Goal: Transaction & Acquisition: Download file/media

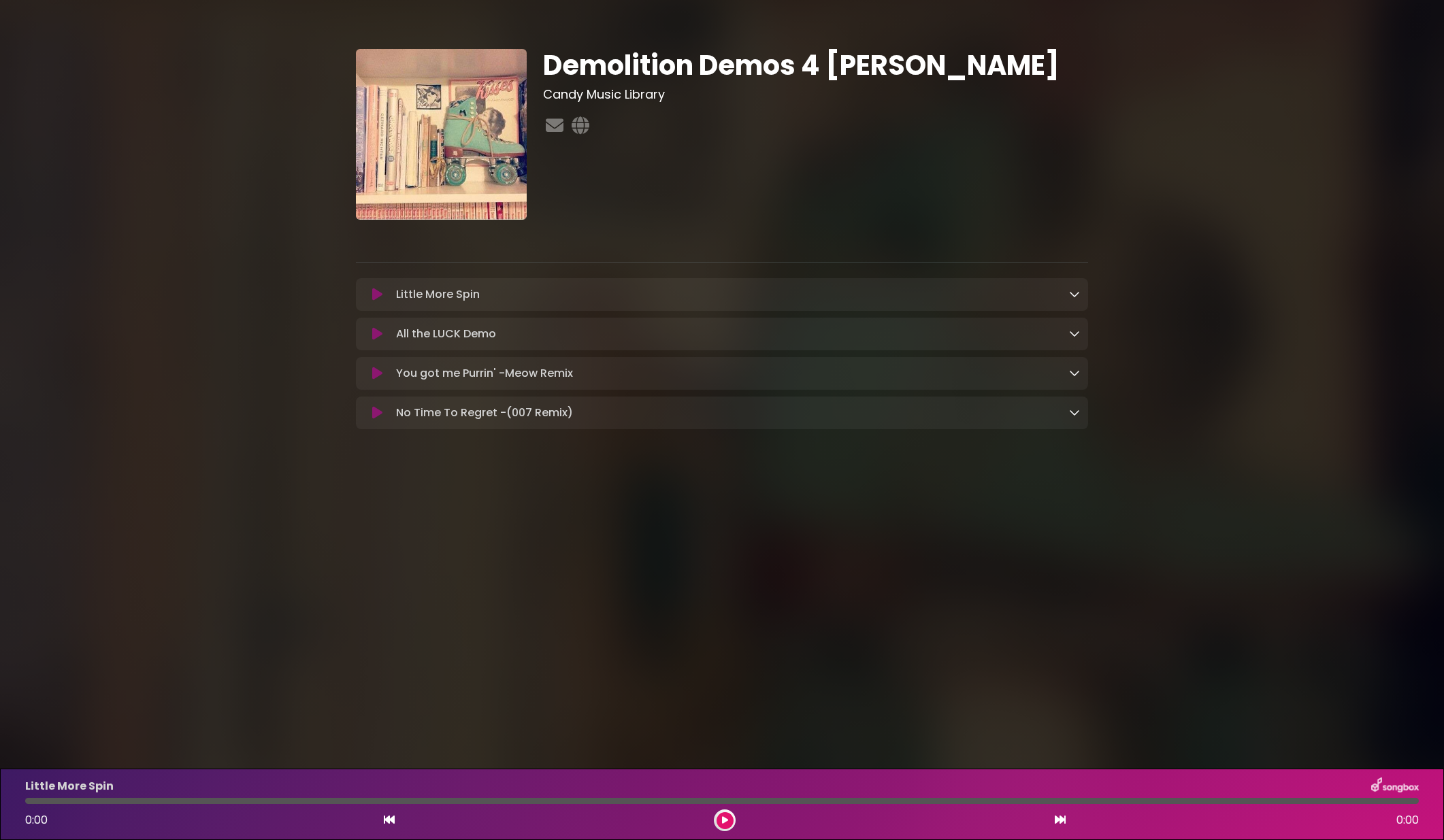
click at [1075, 296] on icon at bounding box center [1075, 294] width 11 height 11
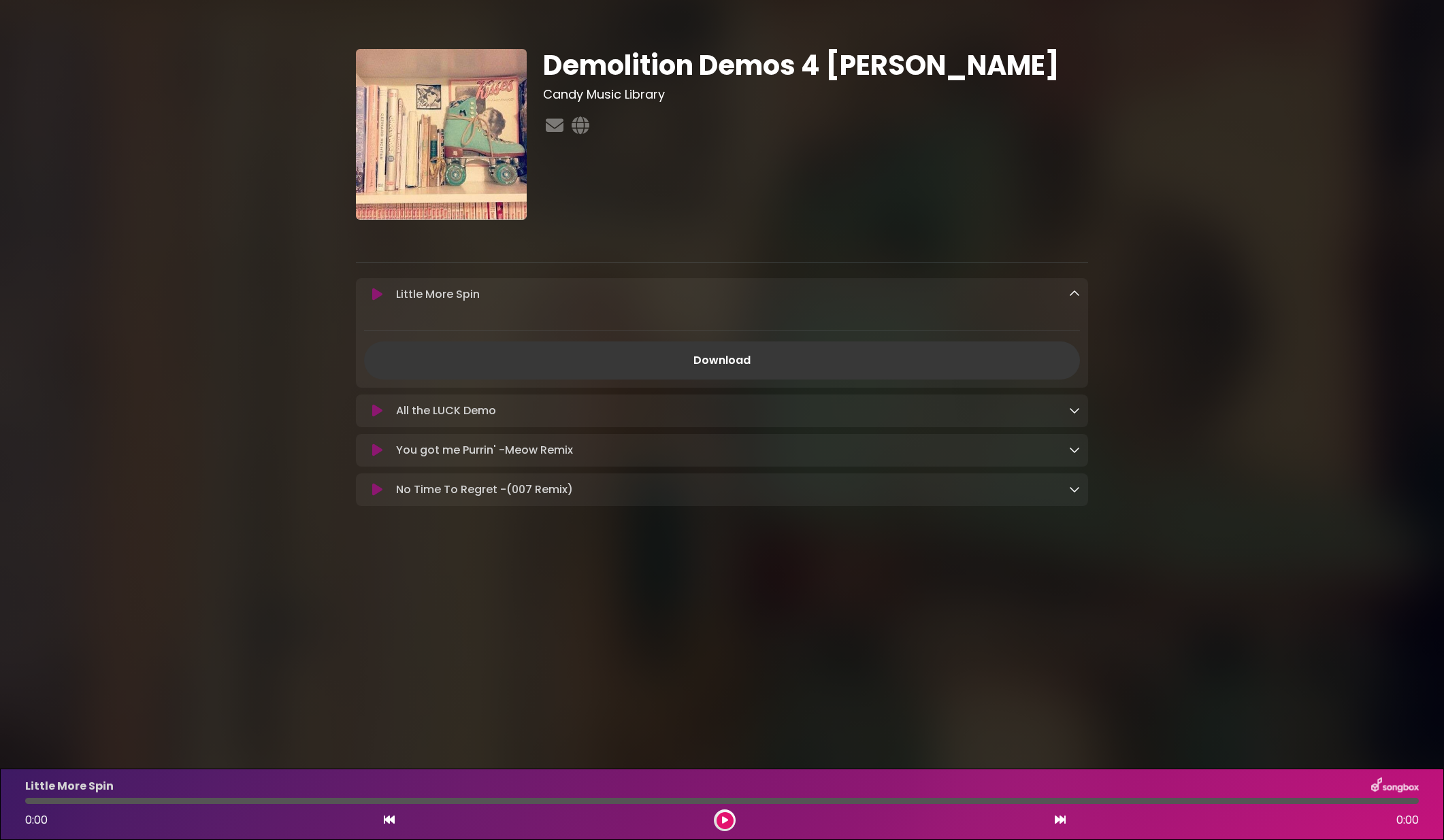
click at [728, 372] on link "Download" at bounding box center [722, 361] width 716 height 38
click at [1077, 489] on icon at bounding box center [1075, 490] width 11 height 11
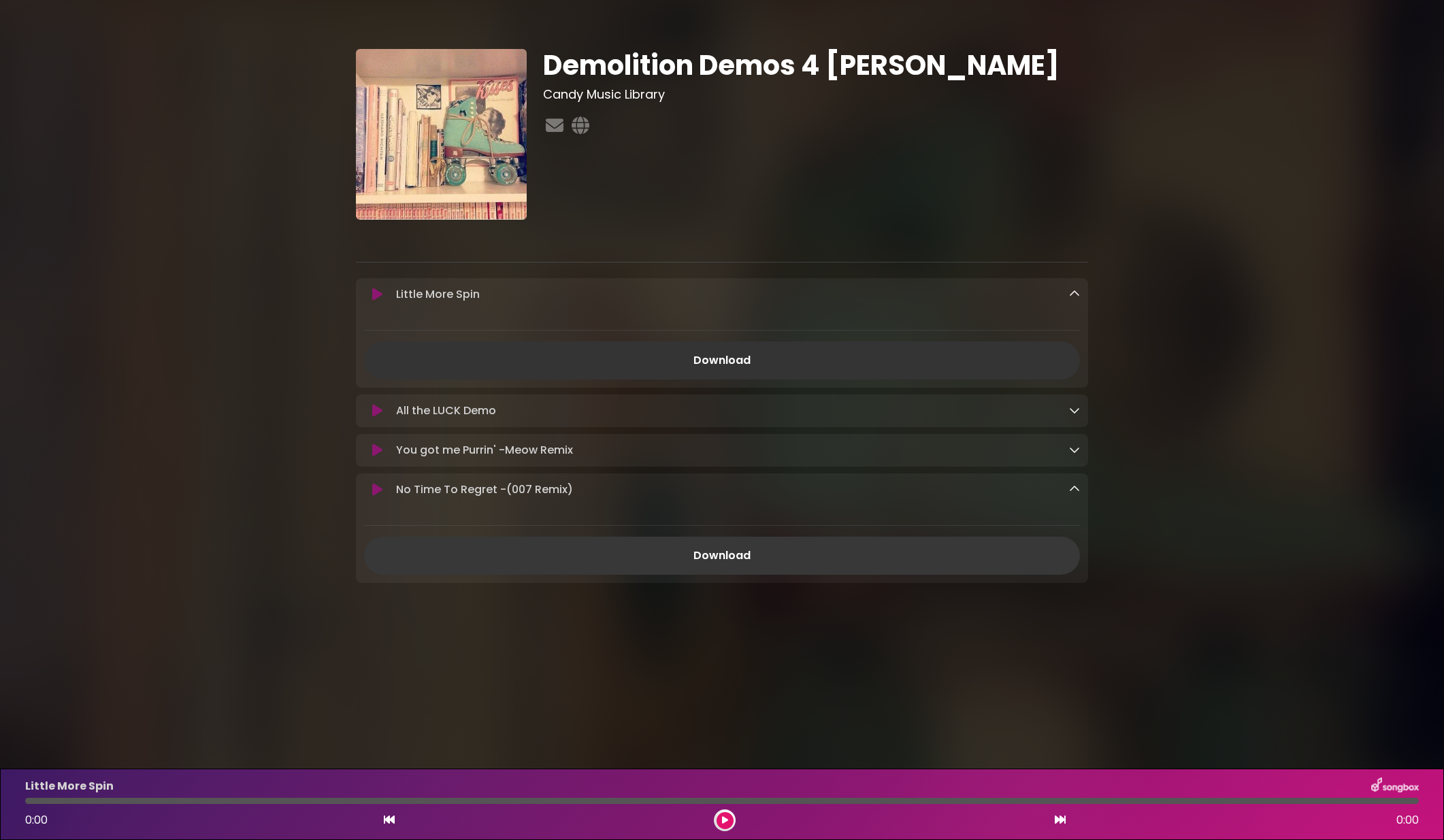
click at [724, 555] on link "Download" at bounding box center [722, 556] width 716 height 38
click at [1073, 450] on icon at bounding box center [1075, 450] width 11 height 11
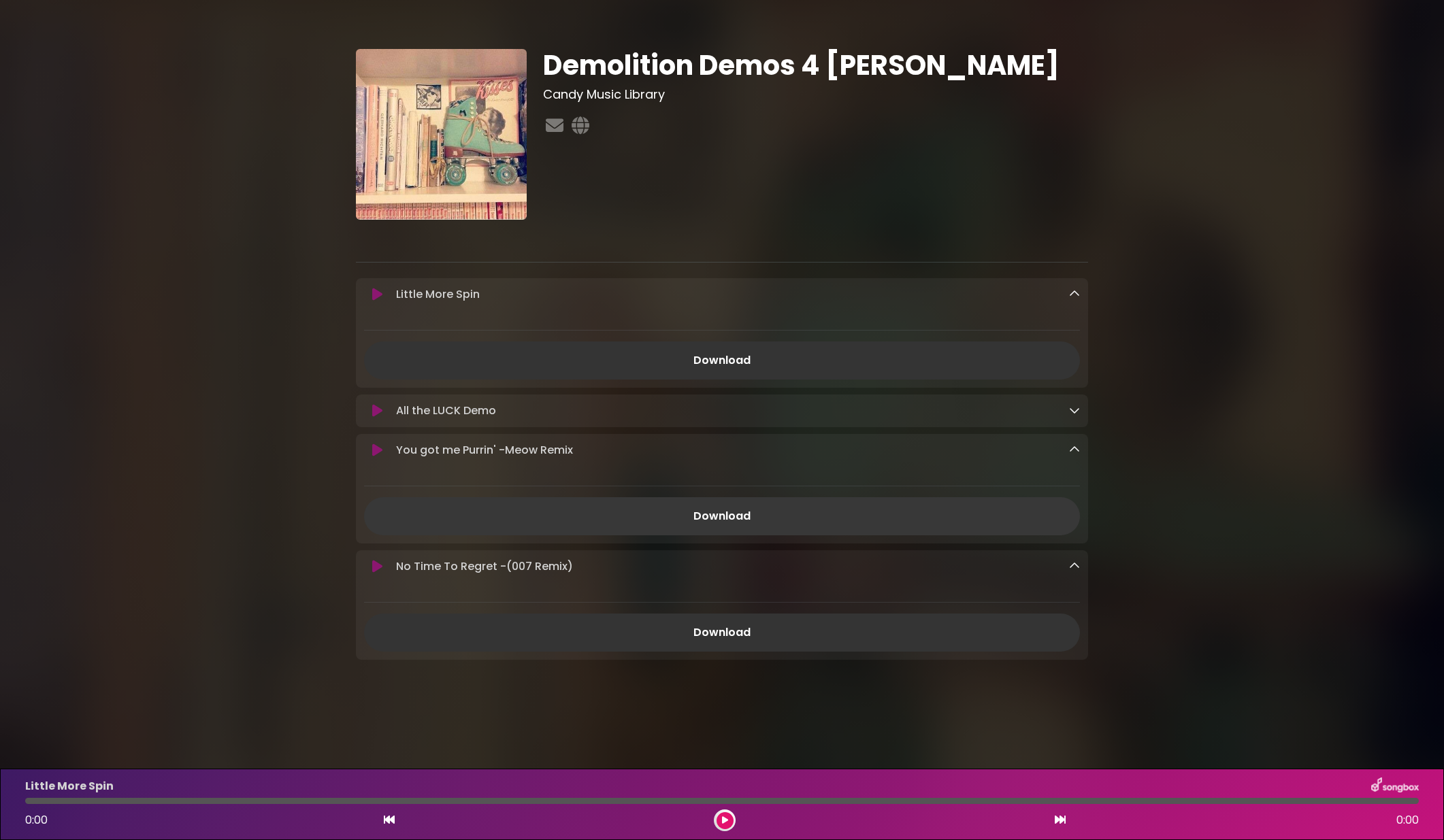
click at [707, 515] on link "Download" at bounding box center [722, 517] width 716 height 38
click at [1073, 411] on icon at bounding box center [1075, 410] width 11 height 11
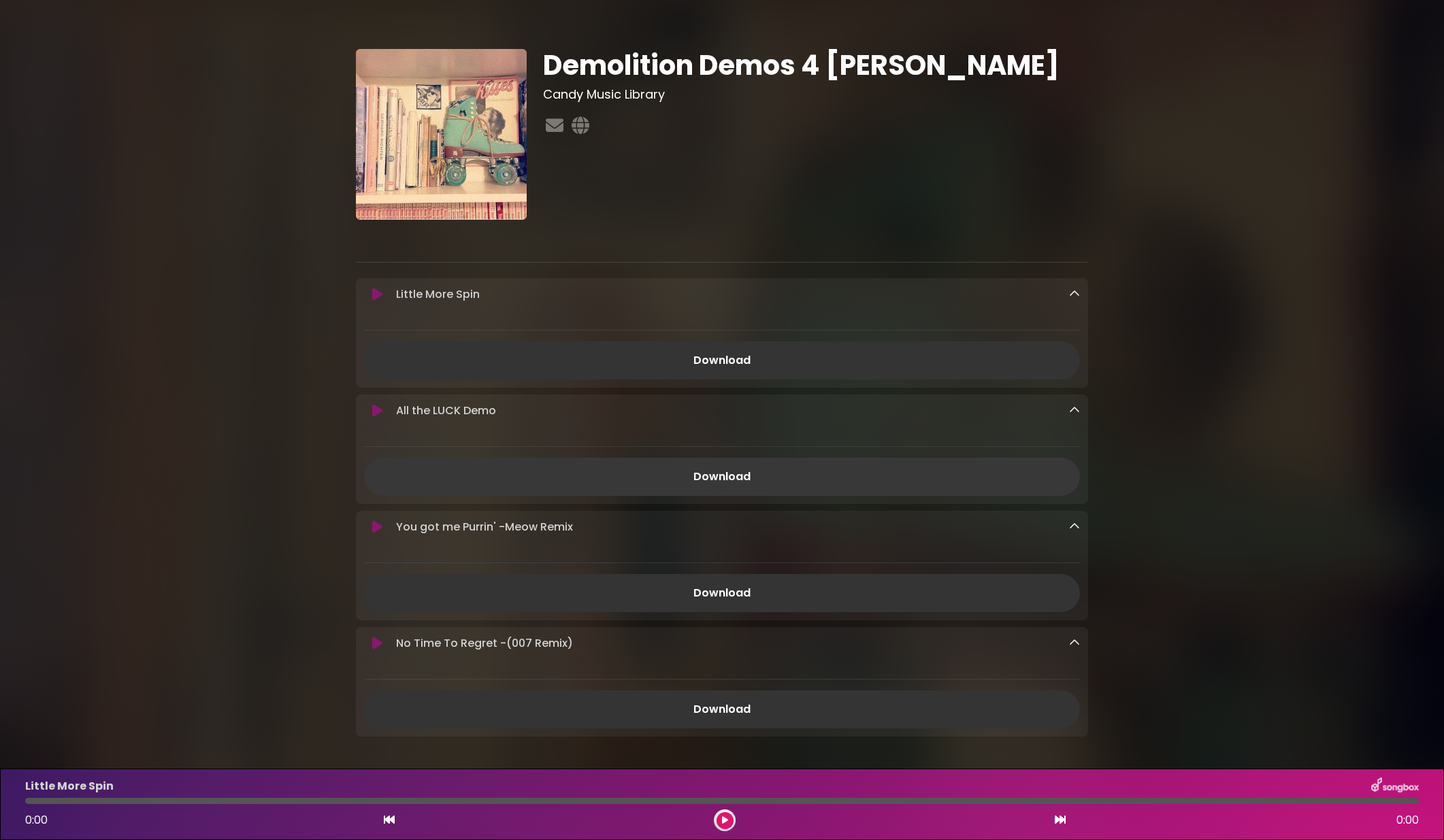
click at [709, 474] on link "Download" at bounding box center [722, 477] width 716 height 38
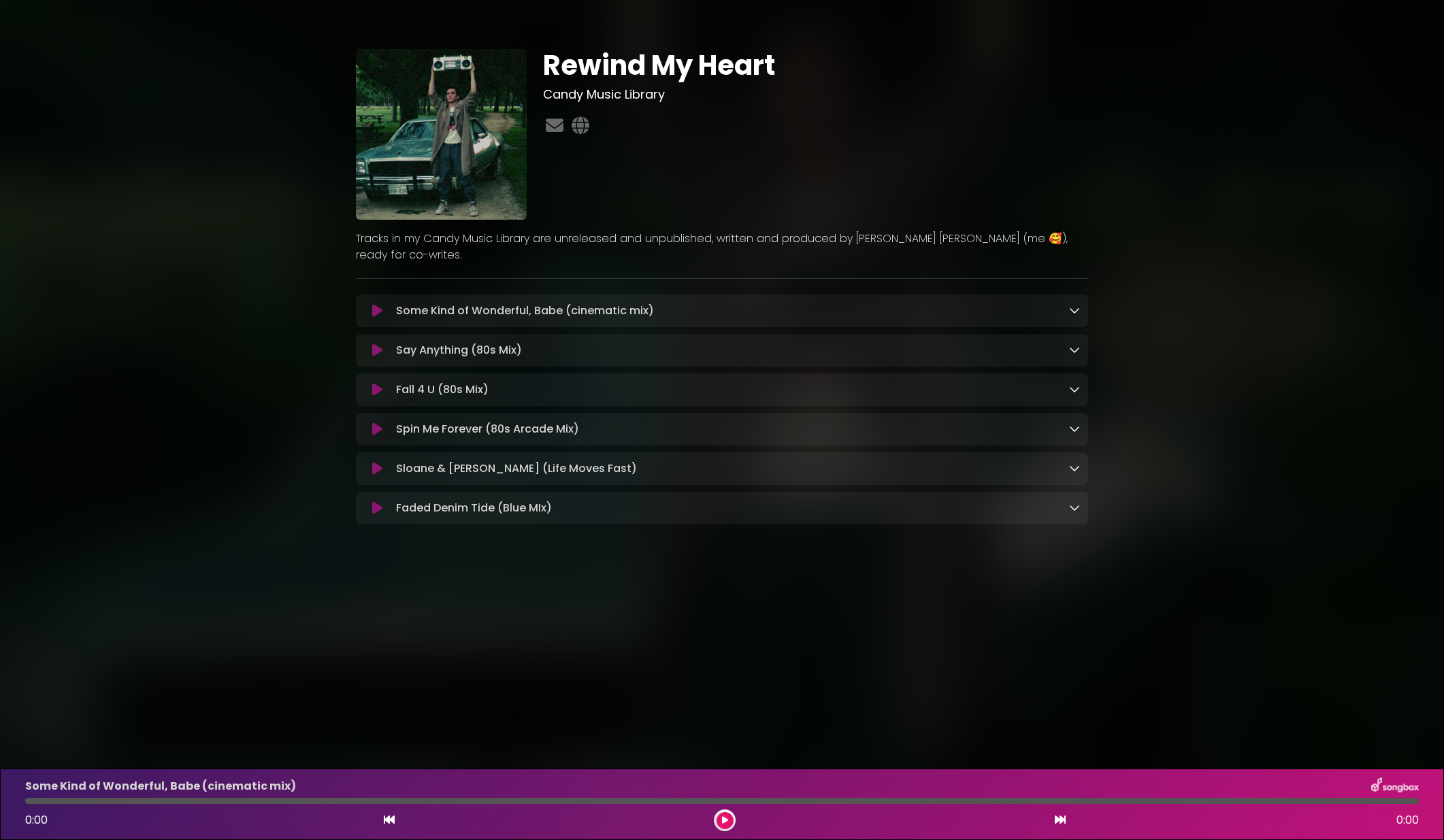
click at [1073, 513] on icon at bounding box center [1075, 507] width 11 height 11
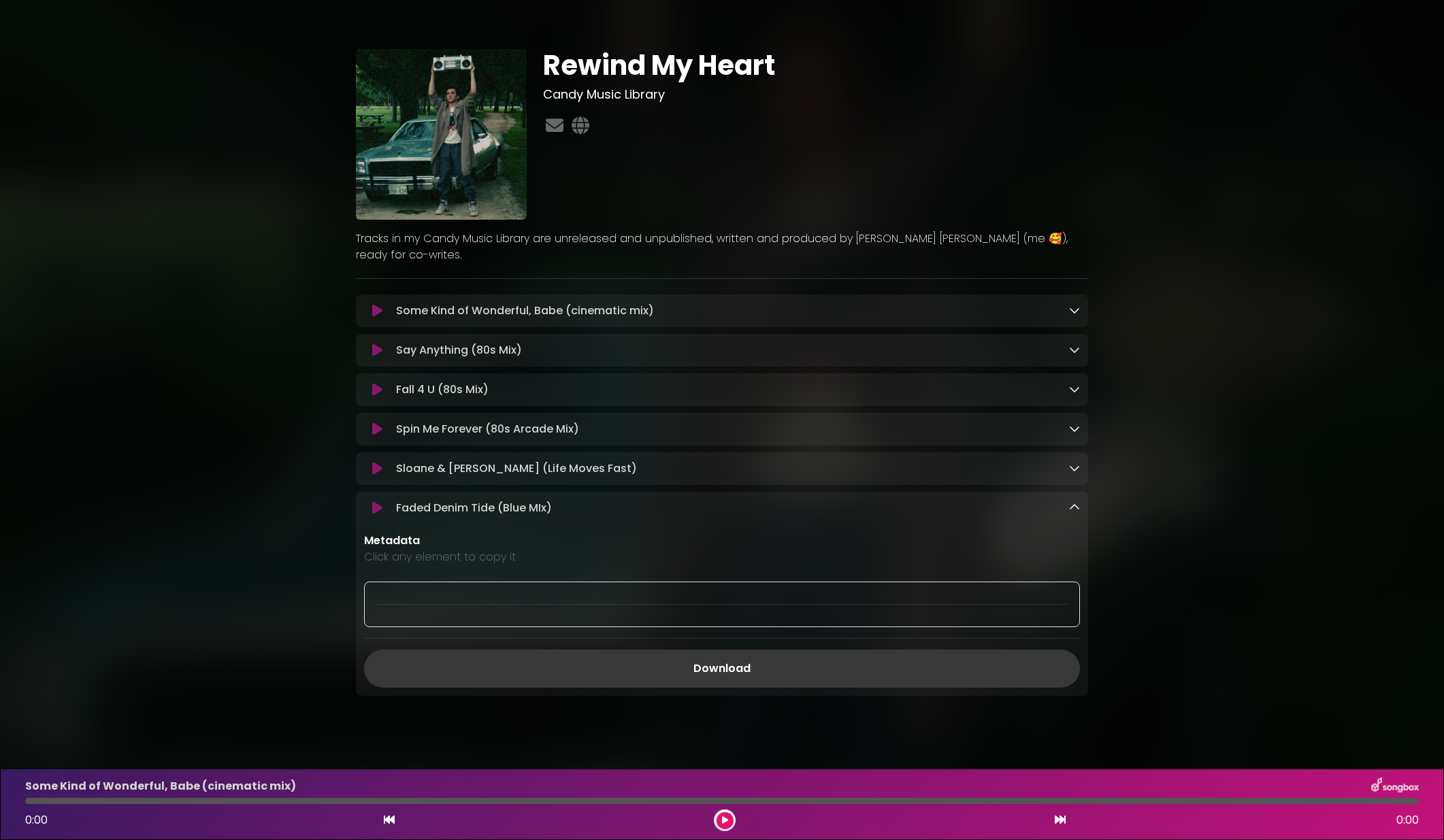
click at [732, 670] on link "Download" at bounding box center [722, 669] width 716 height 38
click at [1076, 470] on icon at bounding box center [1075, 468] width 11 height 11
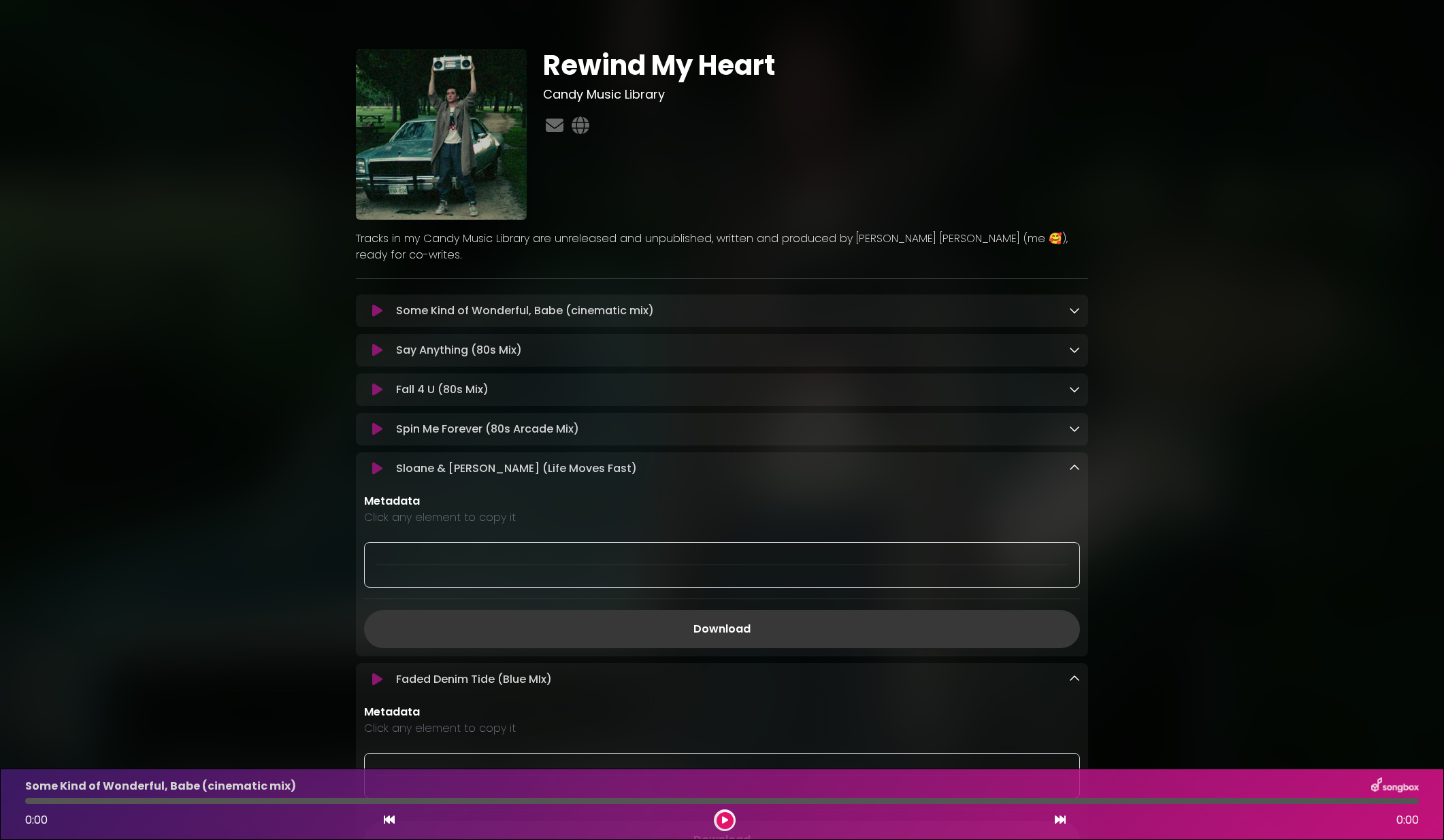
click at [716, 631] on link "Download" at bounding box center [722, 630] width 716 height 38
click at [1074, 432] on icon at bounding box center [1075, 429] width 11 height 11
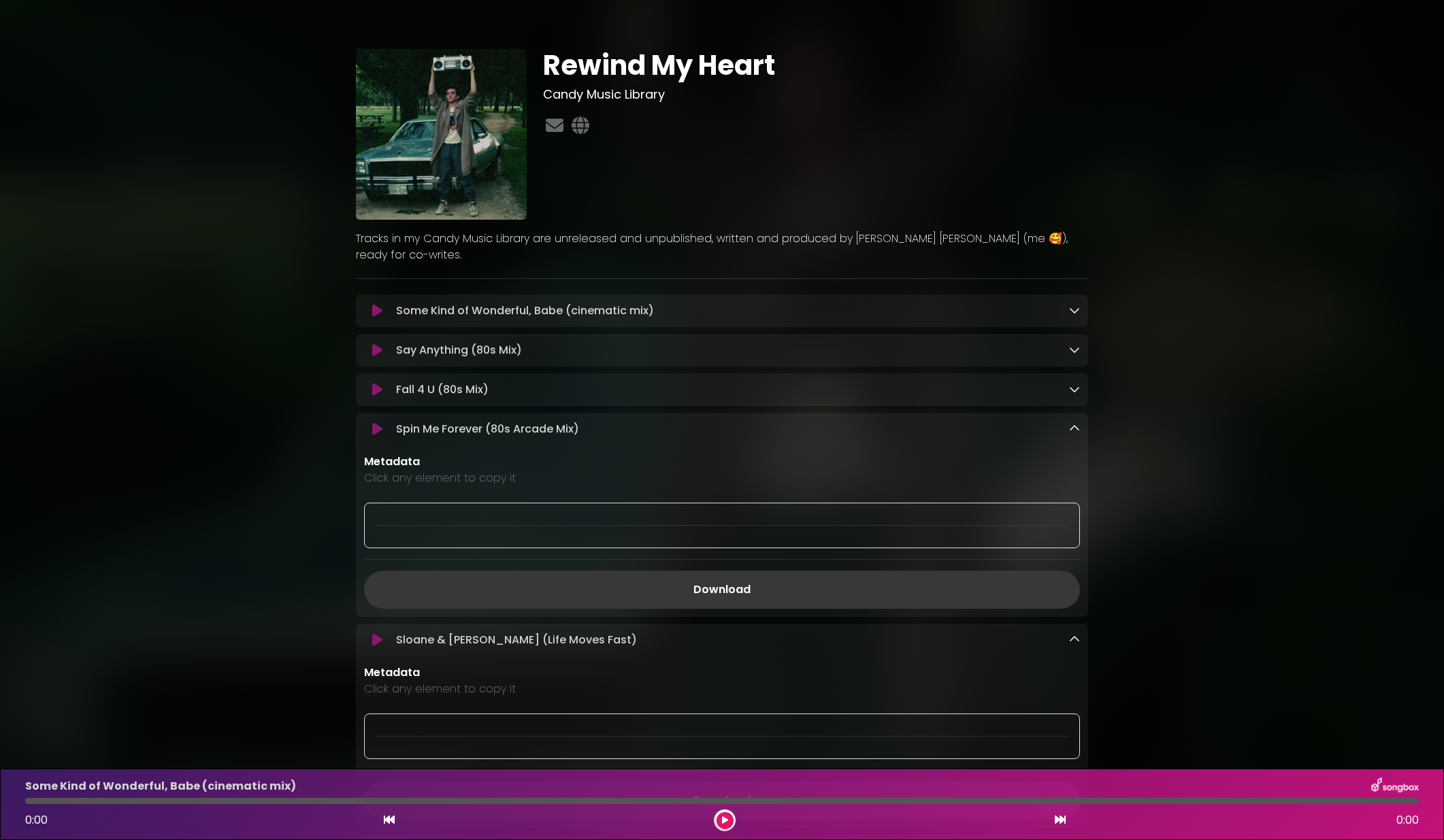
click at [700, 593] on link "Download" at bounding box center [722, 590] width 716 height 38
click at [1074, 390] on icon at bounding box center [1075, 390] width 11 height 11
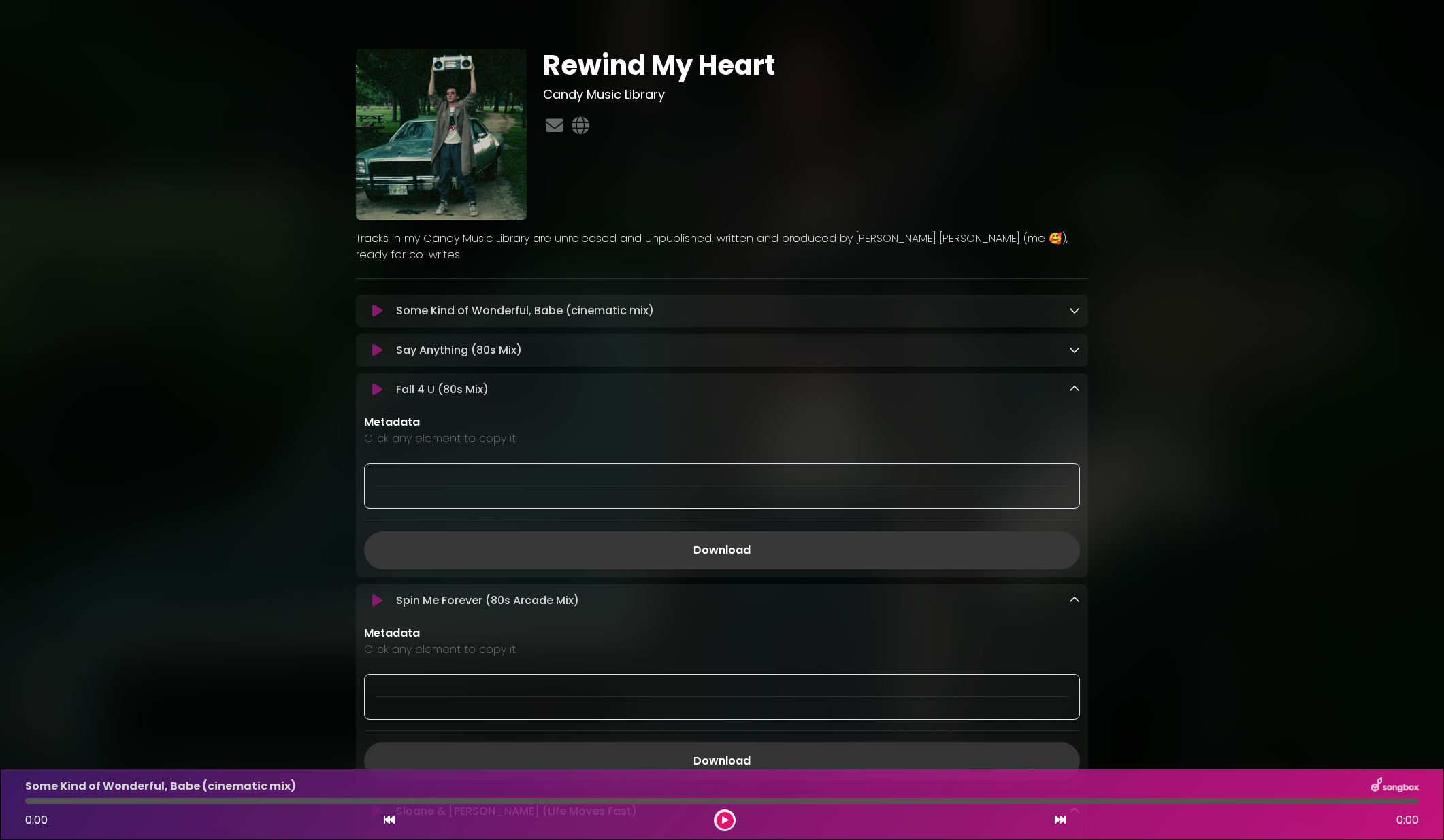
click at [721, 559] on link "Download" at bounding box center [722, 550] width 716 height 38
click at [1074, 350] on icon at bounding box center [1075, 350] width 11 height 11
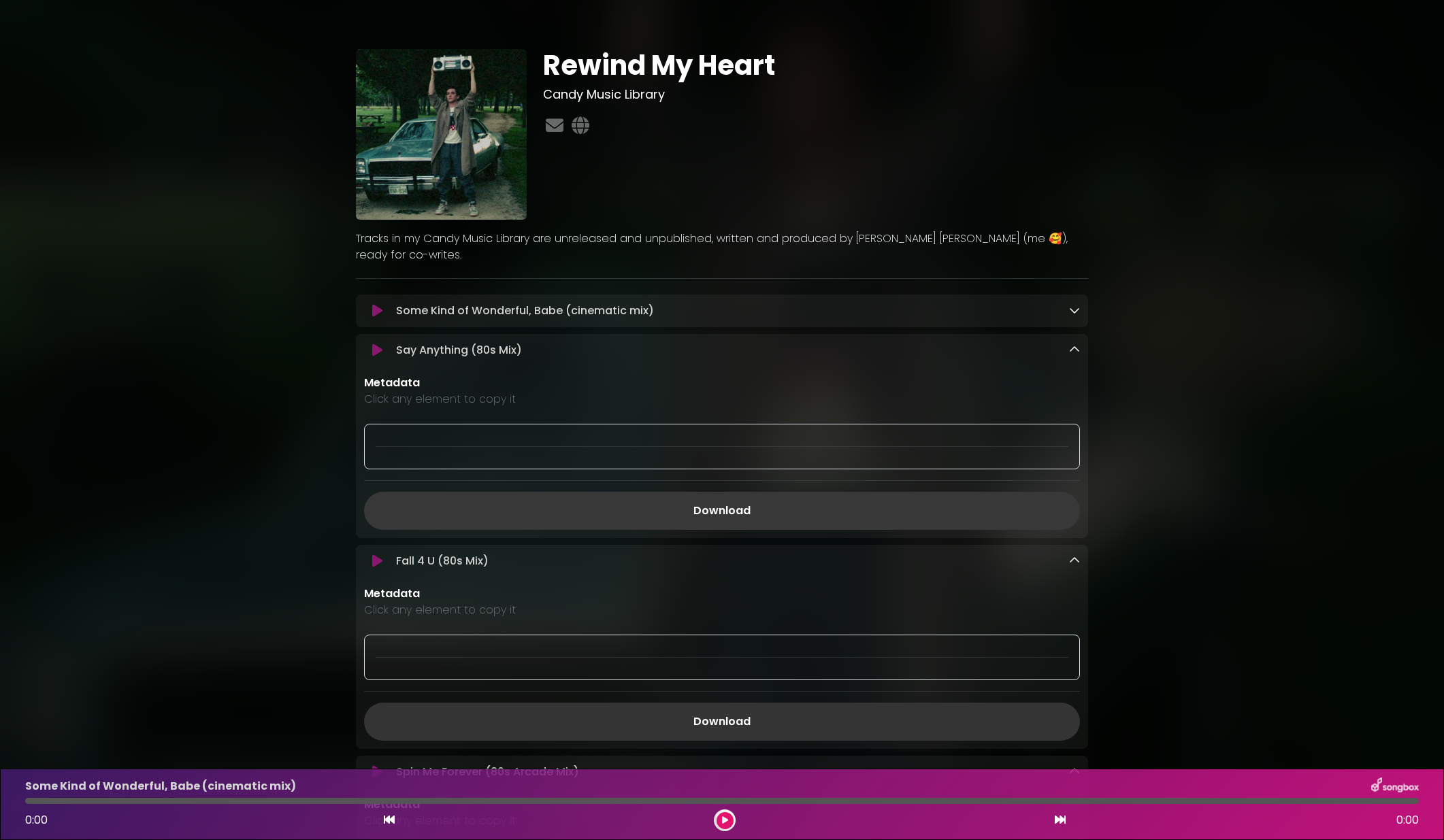
click at [710, 502] on link "Download" at bounding box center [722, 511] width 716 height 38
click at [1074, 308] on icon at bounding box center [1075, 310] width 11 height 11
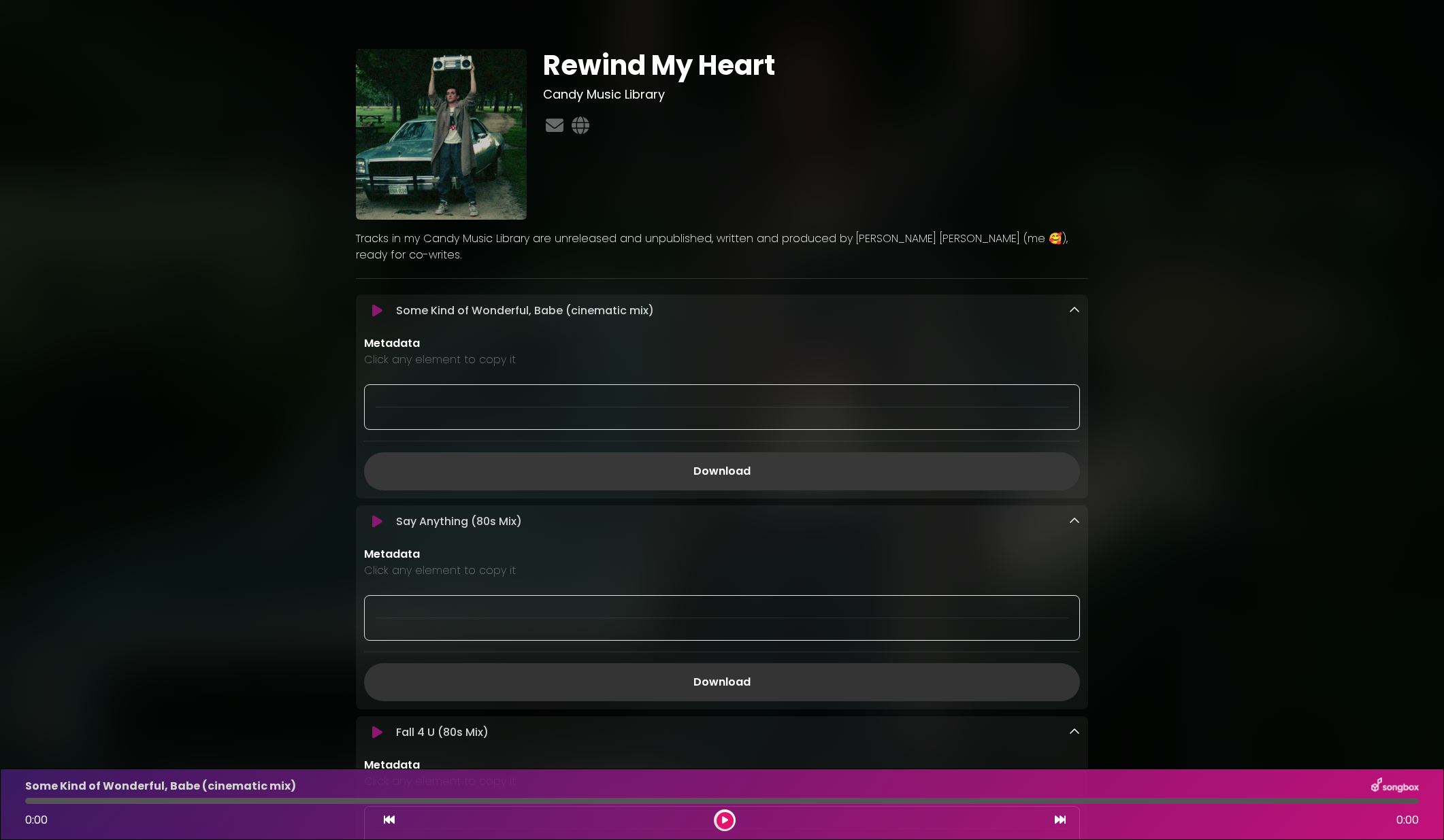
click at [702, 473] on link "Download" at bounding box center [722, 471] width 716 height 38
click at [229, 167] on div "Rewind My Heart Candy Music Library ×" at bounding box center [722, 796] width 1444 height 1560
